Goal: Navigation & Orientation: Find specific page/section

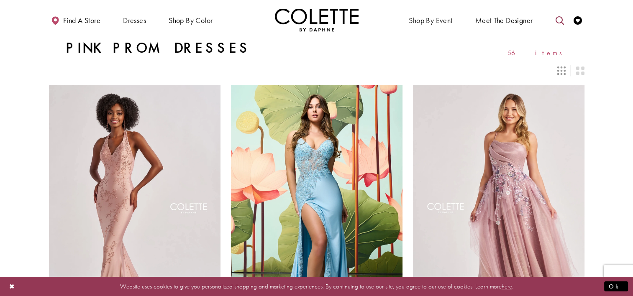
click at [559, 21] on icon "Toggle search" at bounding box center [559, 20] width 8 height 8
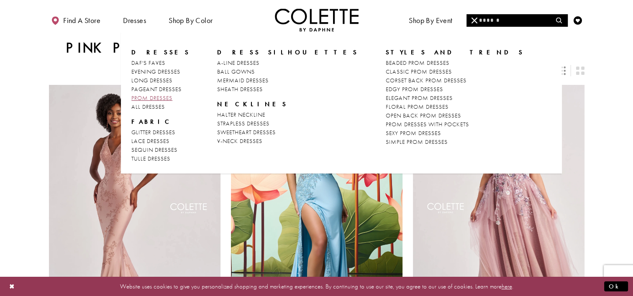
click at [139, 95] on span "PROM DRESSES" at bounding box center [151, 98] width 41 height 8
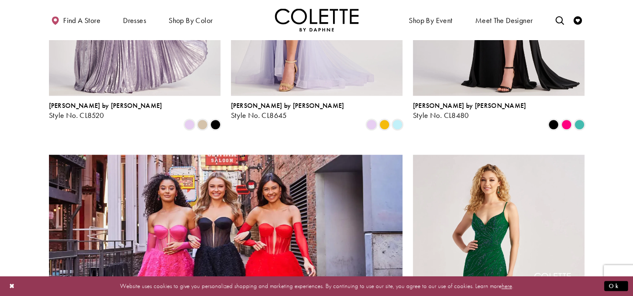
scroll to position [809, 0]
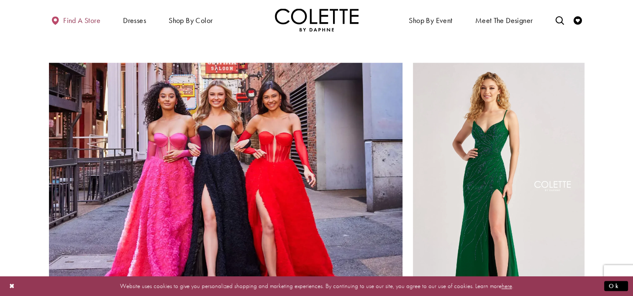
click at [66, 18] on span "Find a store" at bounding box center [81, 20] width 37 height 8
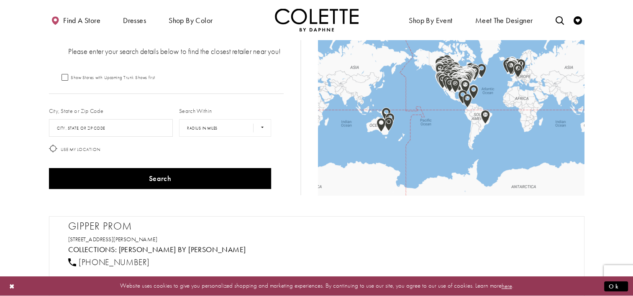
scroll to position [56, 0]
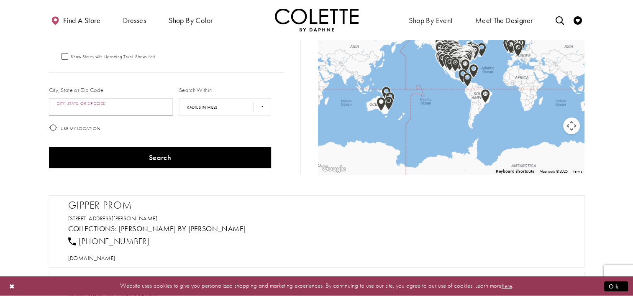
click at [89, 110] on input "City, State, or ZIP Code" at bounding box center [111, 107] width 124 height 18
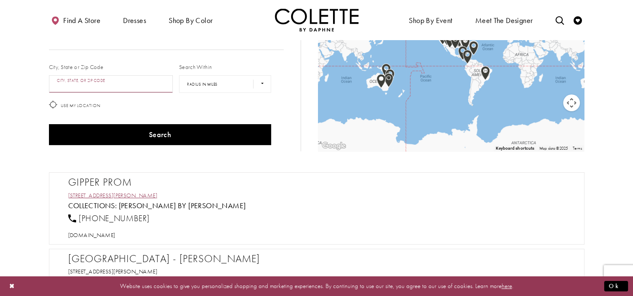
scroll to position [84, 0]
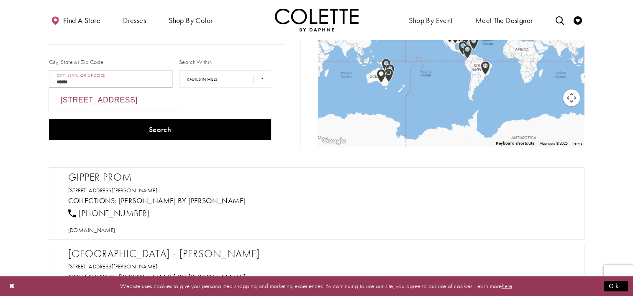
click at [86, 105] on div "Victoria, BC V9B 5H1, Canada" at bounding box center [114, 99] width 130 height 23
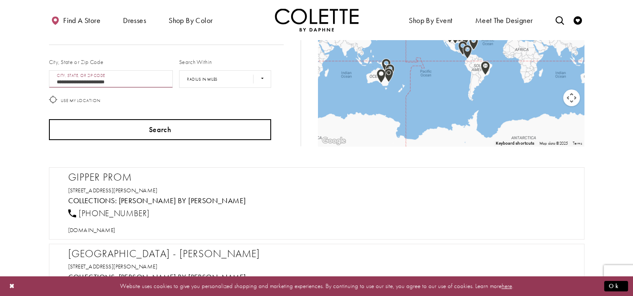
type input "**********"
click at [121, 134] on button "Search" at bounding box center [160, 129] width 223 height 21
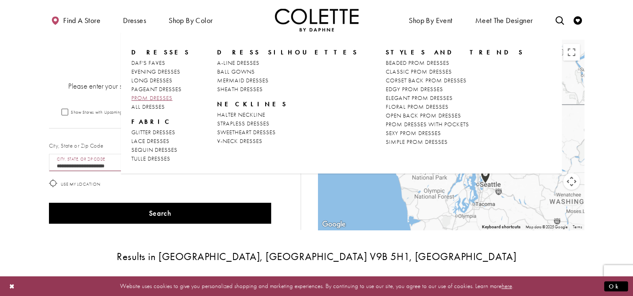
click at [157, 96] on span "PROM DRESSES" at bounding box center [151, 98] width 41 height 8
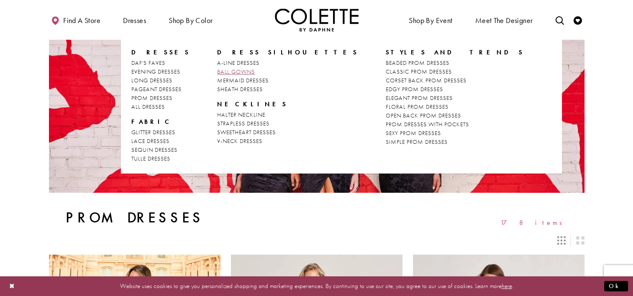
click at [217, 69] on span "BALL GOWNS" at bounding box center [236, 72] width 38 height 8
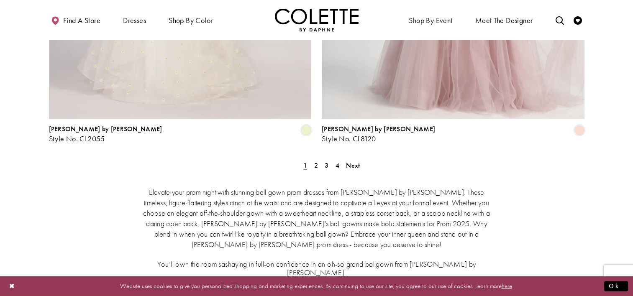
scroll to position [1618, 0]
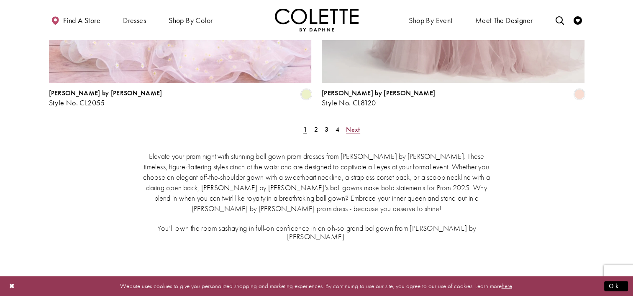
click at [353, 125] on span "Next" at bounding box center [353, 129] width 14 height 9
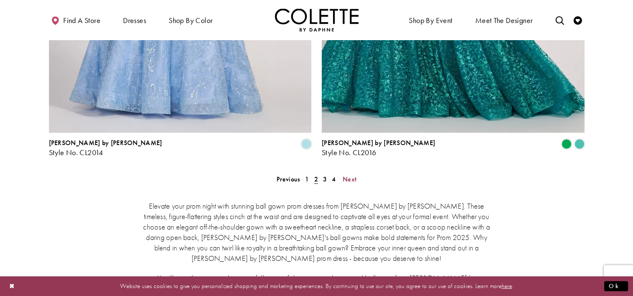
scroll to position [1663, 0]
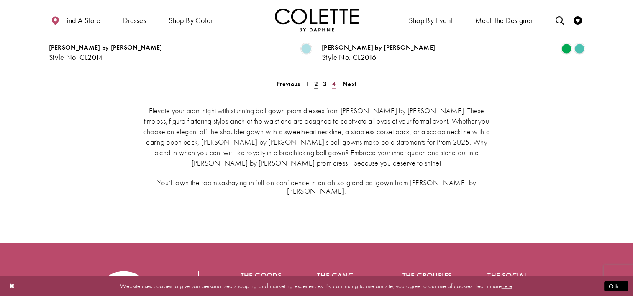
click at [333, 79] on span "4" at bounding box center [334, 83] width 4 height 9
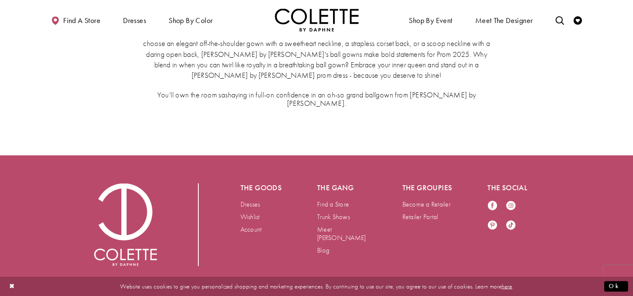
scroll to position [1536, 0]
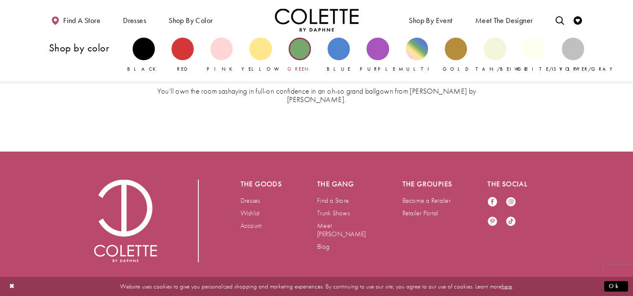
click at [302, 52] on div "Primary block" at bounding box center [300, 49] width 22 height 22
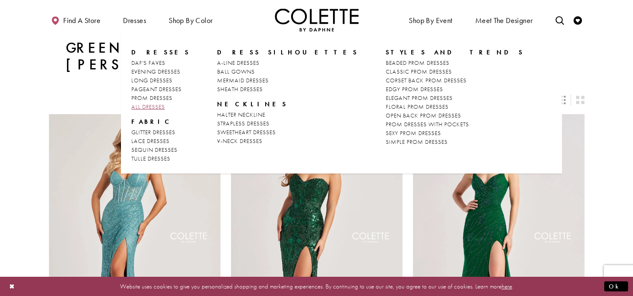
click at [143, 109] on span "ALL DRESSES" at bounding box center [147, 107] width 33 height 8
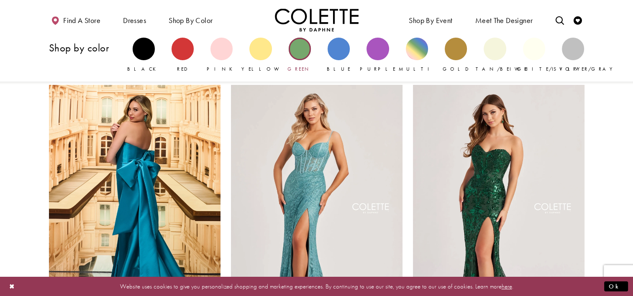
click at [305, 48] on div "Primary block" at bounding box center [300, 49] width 22 height 22
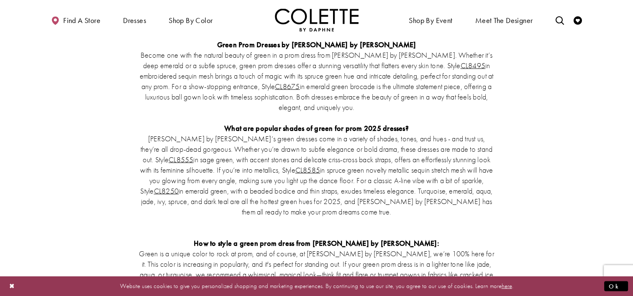
scroll to position [1897, 0]
